Goal: Navigation & Orientation: Find specific page/section

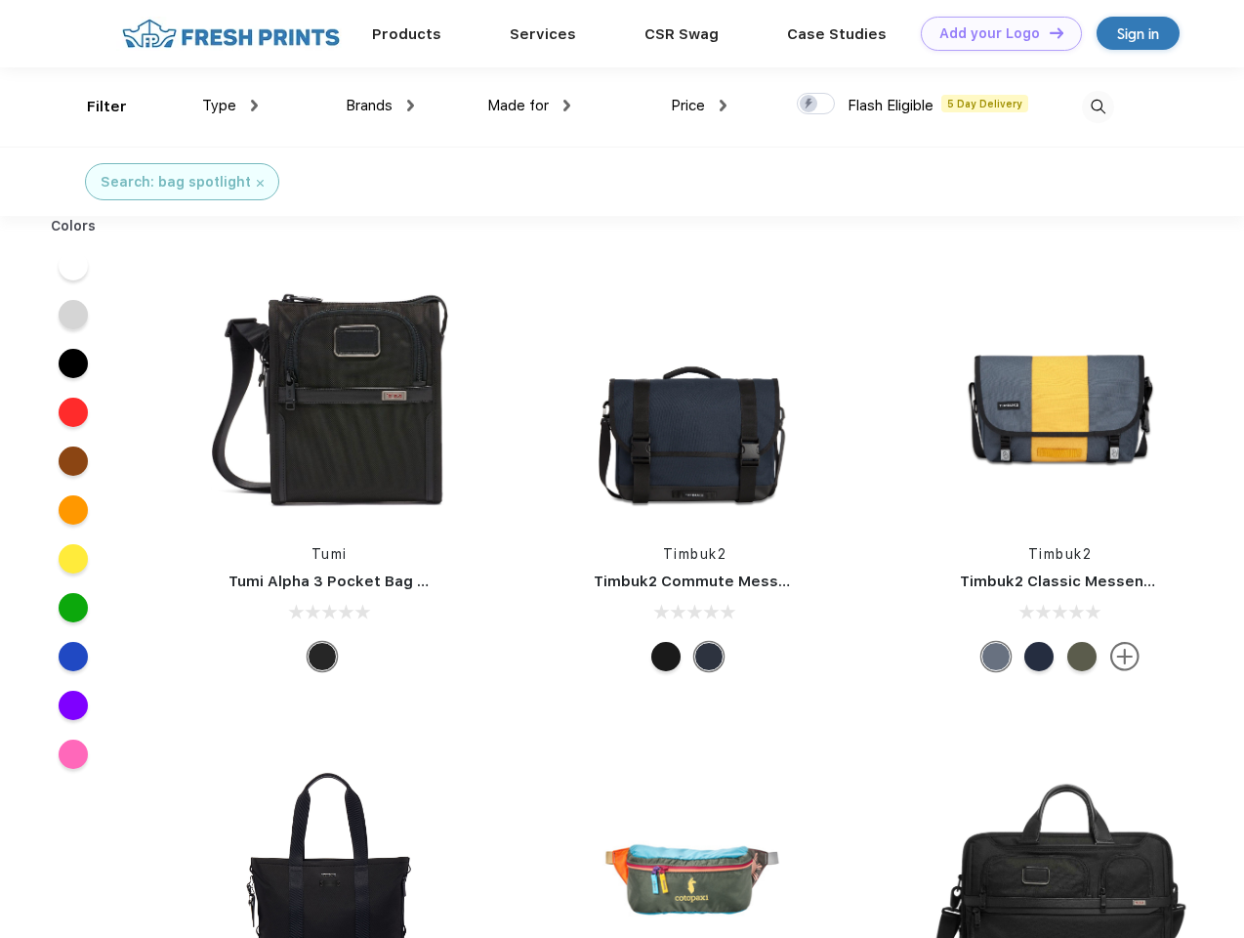
click at [994, 33] on link "Add your Logo Design Tool" at bounding box center [1001, 34] width 161 height 34
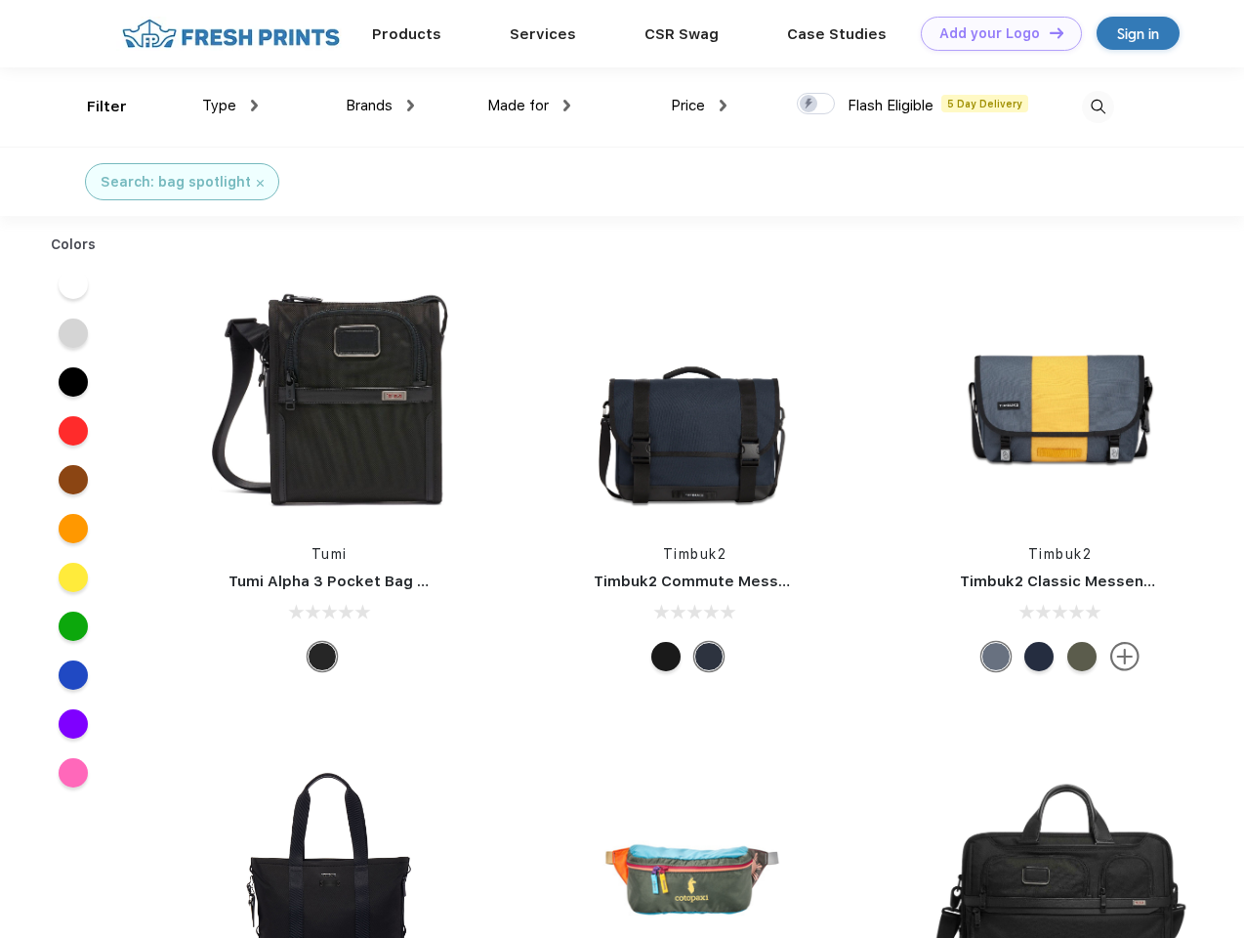
click at [0, 0] on div "Design Tool" at bounding box center [0, 0] width 0 height 0
click at [1048, 32] on link "Add your Logo Design Tool" at bounding box center [1001, 34] width 161 height 34
click at [94, 106] on div "Filter" at bounding box center [107, 107] width 40 height 22
click at [231, 105] on span "Type" at bounding box center [219, 106] width 34 height 18
click at [380, 105] on span "Brands" at bounding box center [369, 106] width 47 height 18
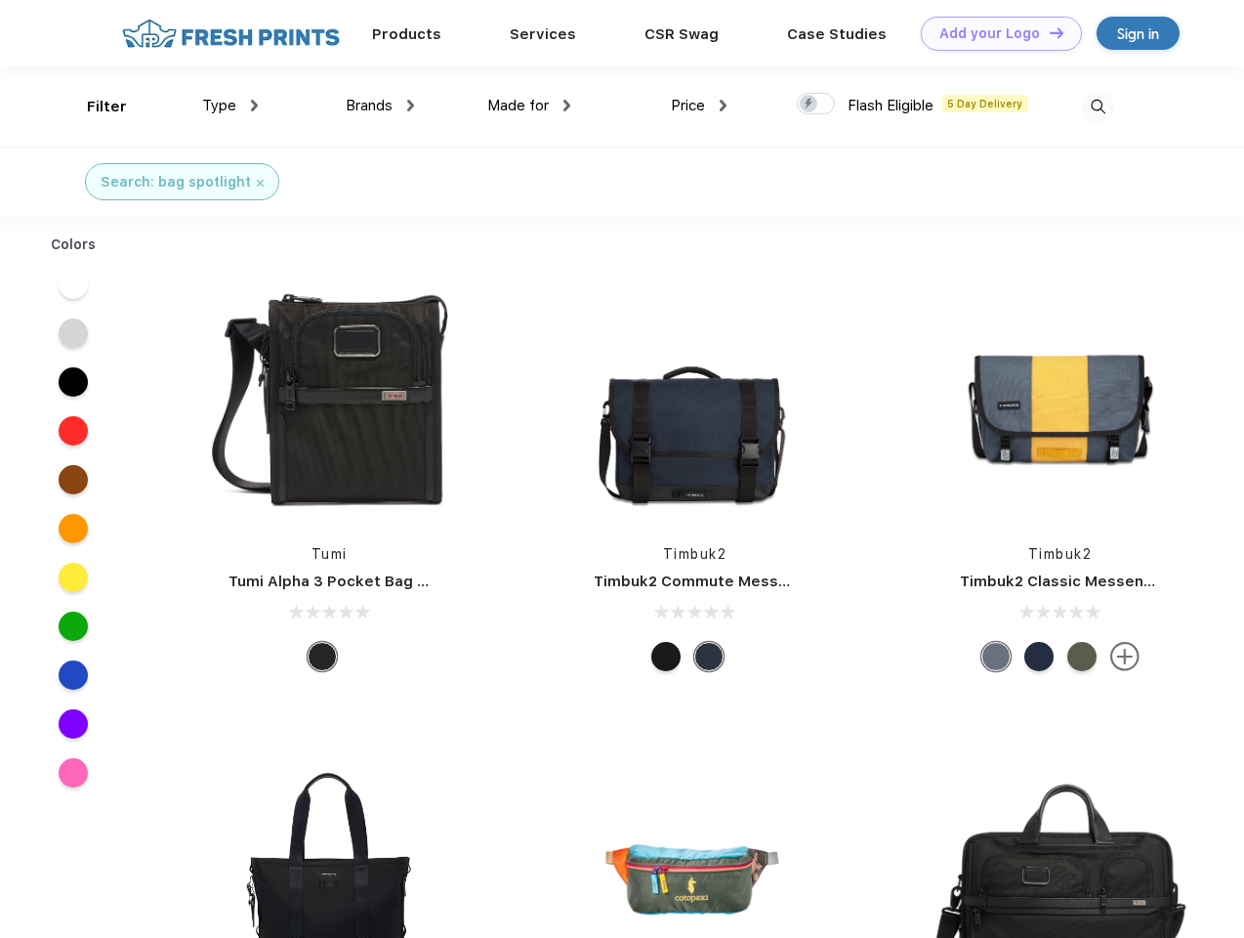
click at [529, 105] on span "Made for" at bounding box center [518, 106] width 62 height 18
click at [699, 105] on span "Price" at bounding box center [688, 106] width 34 height 18
click at [817, 105] on div at bounding box center [816, 103] width 38 height 21
click at [810, 105] on input "checkbox" at bounding box center [803, 98] width 13 height 13
click at [1098, 106] on img at bounding box center [1098, 107] width 32 height 32
